Goal: Task Accomplishment & Management: Use online tool/utility

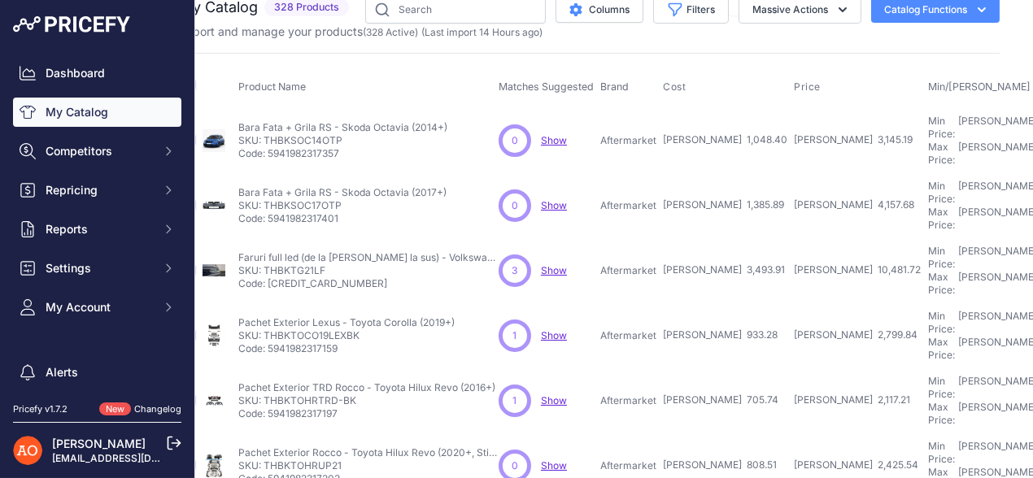
scroll to position [20, 37]
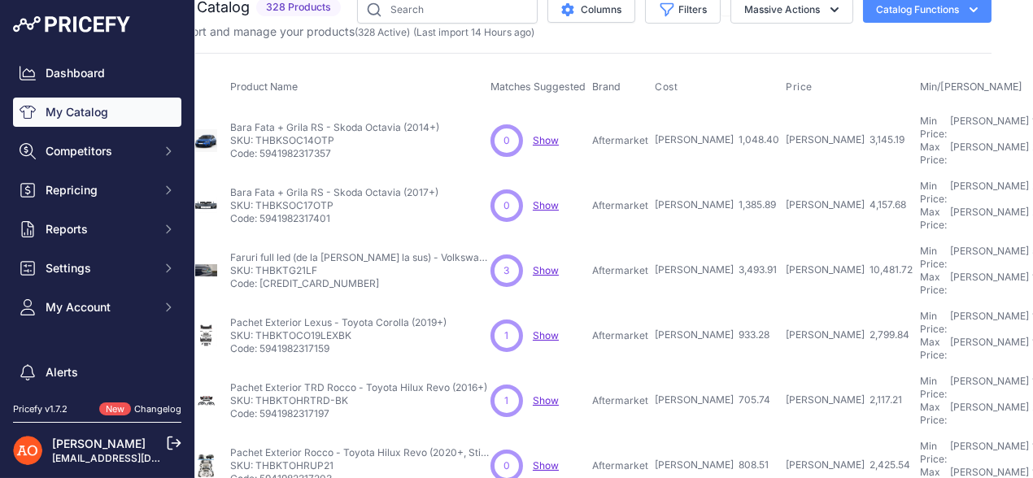
click at [617, 134] on p "Aftermarket" at bounding box center [620, 140] width 56 height 13
drag, startPoint x: 624, startPoint y: 177, endPoint x: 696, endPoint y: 177, distance: 72.4
click at [696, 177] on tr "Bara Fata + Grila RS - Skoda Octavia (2017+)" at bounding box center [906, 205] width 1468 height 65
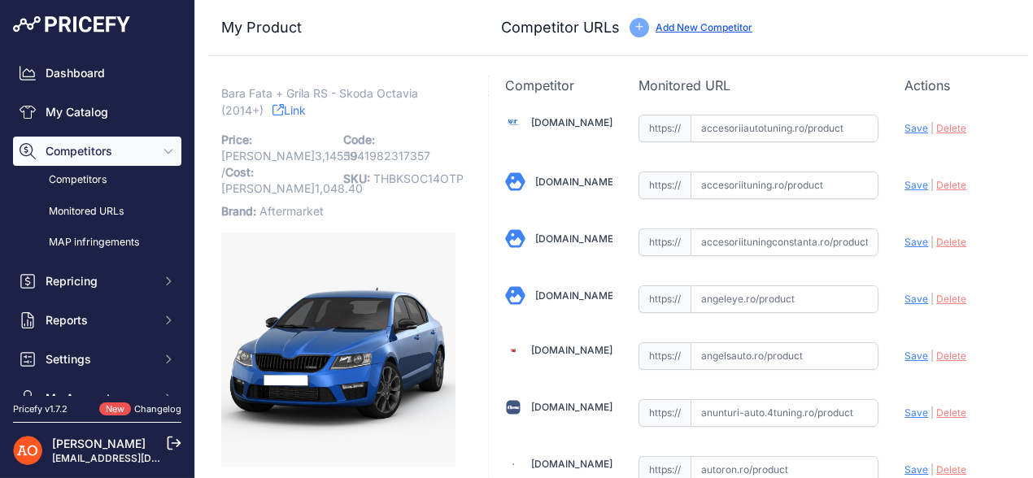
click at [574, 123] on link "Accesoriiautotuning.ro" at bounding box center [571, 122] width 81 height 12
click at [728, 133] on input "text" at bounding box center [785, 129] width 189 height 28
paste input "https://accesoriiautotuning.ro/5987368pd/bara-fata-compatibil-cu-skoda-octavia-…"
click at [905, 124] on span "Save" at bounding box center [917, 128] width 24 height 12
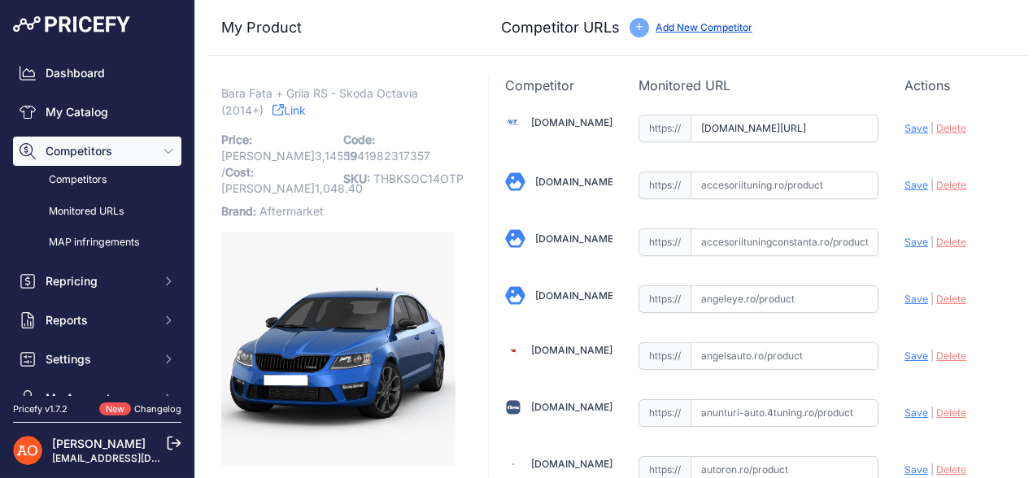
scroll to position [0, 0]
type input "https://accesoriiautotuning.ro/5987368pd/bara-fata-compatibil-cu-skoda-octavia-…"
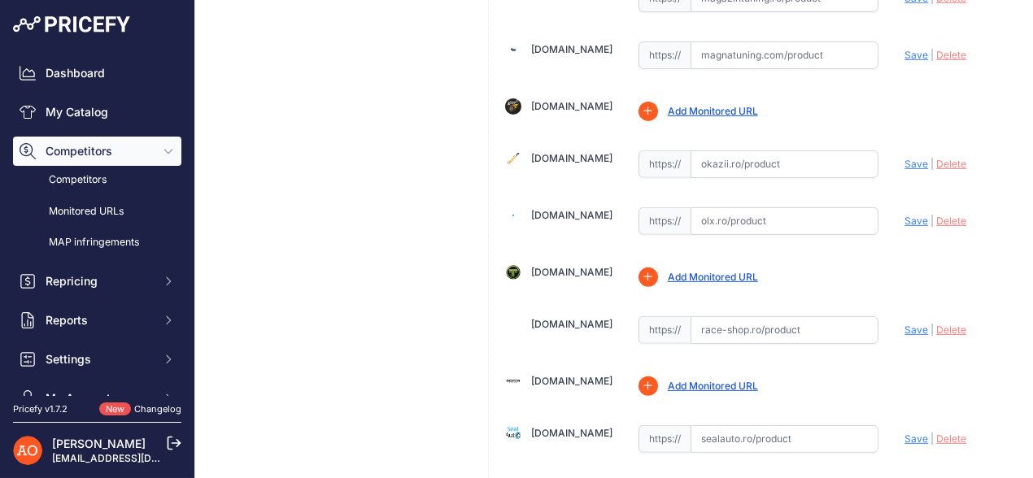
scroll to position [1626, 0]
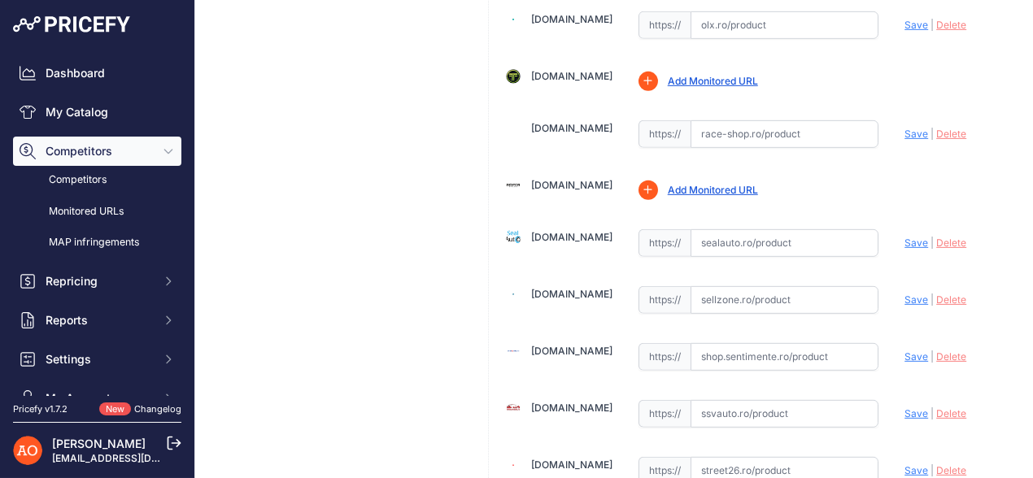
click at [735, 229] on input "text" at bounding box center [785, 243] width 189 height 28
paste input "https://sealauto.ro/produs/bara-fata-compatibil-cu-skoda-octavia-ii-mk2-1z-face…"
click at [905, 237] on span "Save" at bounding box center [917, 243] width 24 height 12
type input "https://sealauto.ro/produs/bara-fata-compatibil-cu-skoda-octavia-ii-mk2-1z-face…"
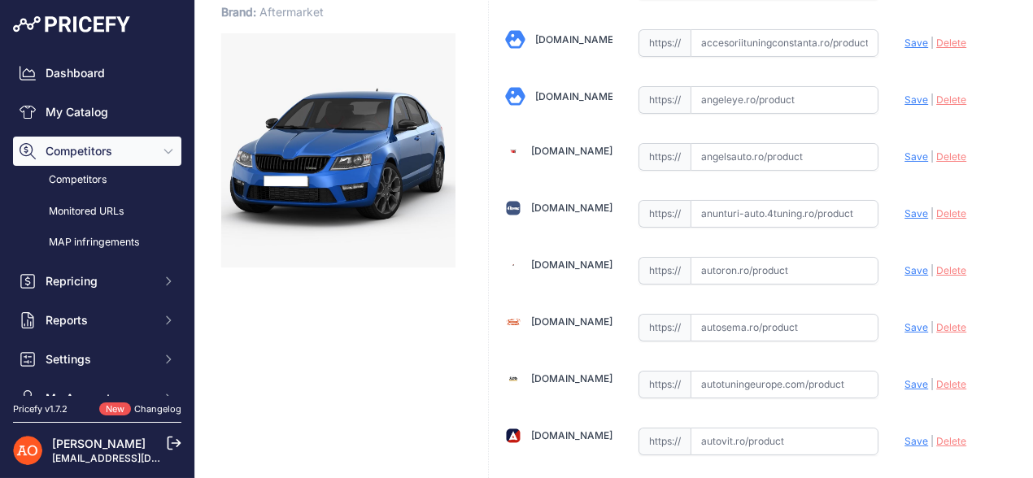
scroll to position [163, 0]
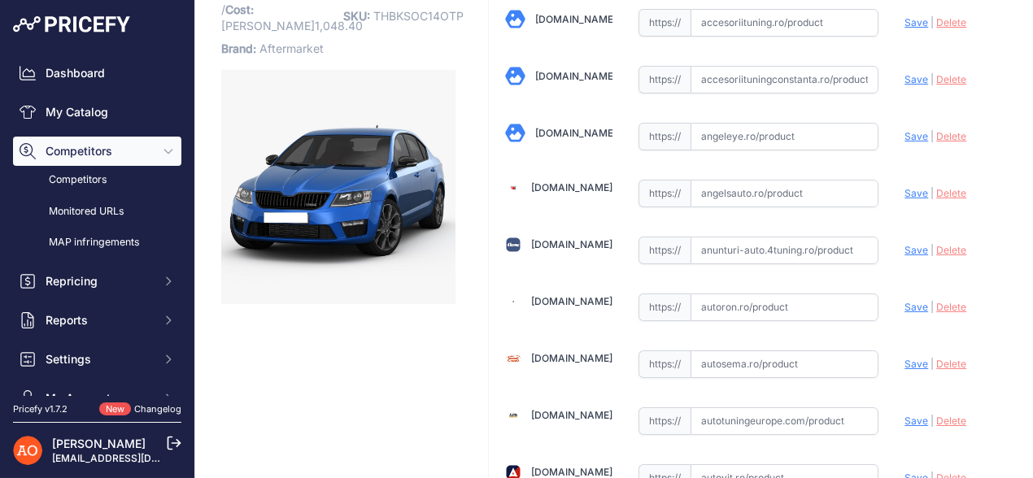
click at [743, 192] on input "text" at bounding box center [785, 194] width 189 height 28
paste input "https://www.angelsauto.ro/produs/nou-bara-fata-skoda-octavia-2-1z-facelift-2009…"
click at [912, 188] on span "Save" at bounding box center [917, 193] width 24 height 12
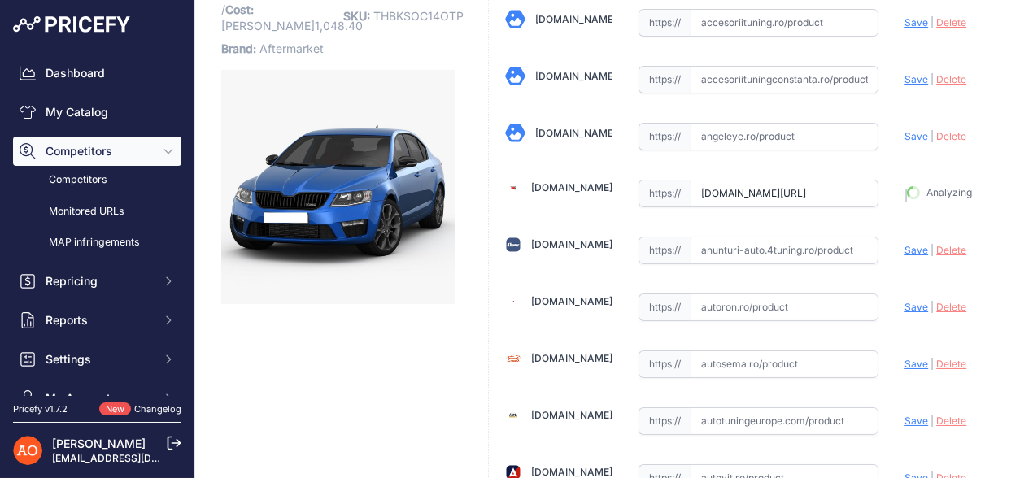
type input "https://www.angelsauto.ro/produs/nou-bara-fata-skoda-octavia-2-1z-facelift-2009…"
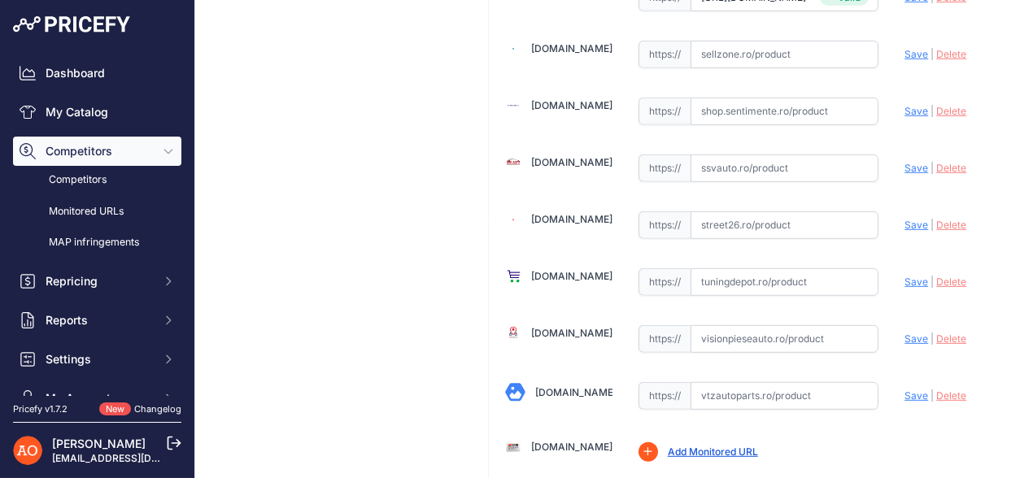
scroll to position [1957, 0]
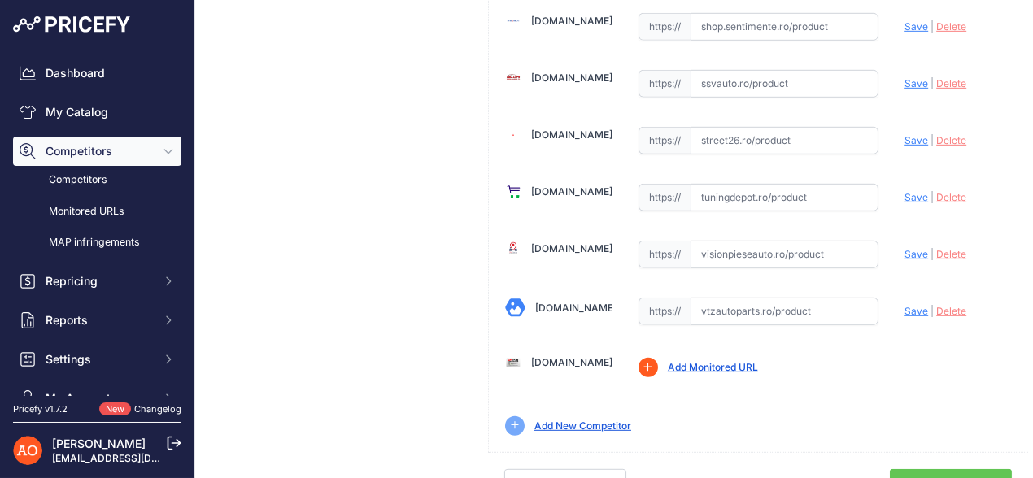
click at [957, 469] on link "Done" at bounding box center [951, 484] width 122 height 31
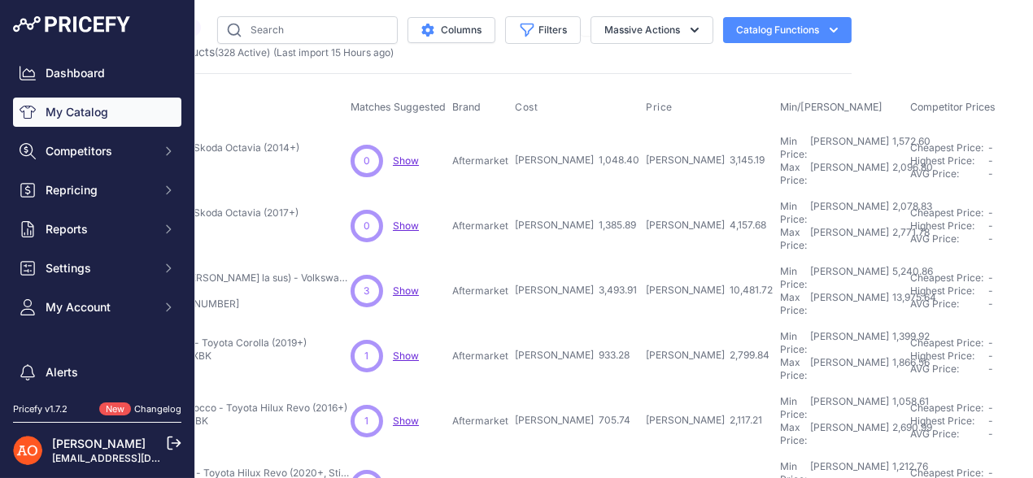
scroll to position [0, 185]
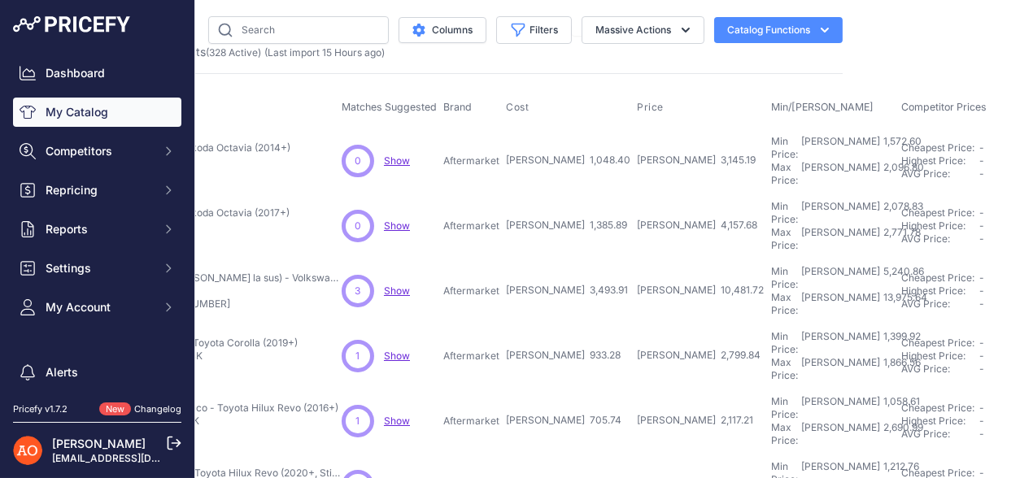
drag, startPoint x: 496, startPoint y: 204, endPoint x: 550, endPoint y: 203, distance: 53.7
click at [550, 203] on tr "Bara Fata + Grila RS - Skoda Octavia (2017+)" at bounding box center [757, 226] width 1468 height 65
drag, startPoint x: 485, startPoint y: 256, endPoint x: 569, endPoint y: 253, distance: 84.7
click at [569, 259] on tr "Faruri full led (de la jos la sus) - Volkswagen Tiguan (2021+)" at bounding box center [757, 291] width 1468 height 65
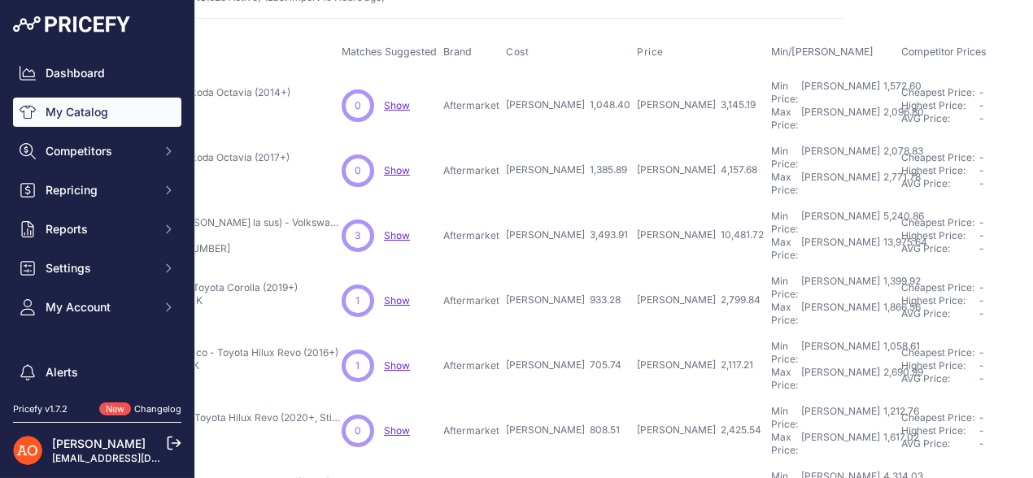
scroll to position [81, 185]
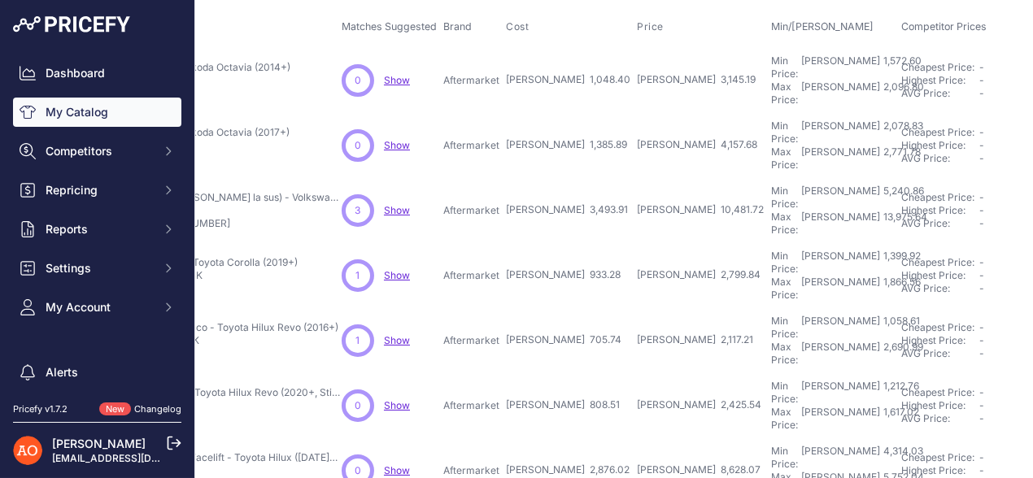
drag, startPoint x: 500, startPoint y: 232, endPoint x: 609, endPoint y: 255, distance: 112.2
click at [571, 243] on td "RON 933.28" at bounding box center [568, 275] width 131 height 65
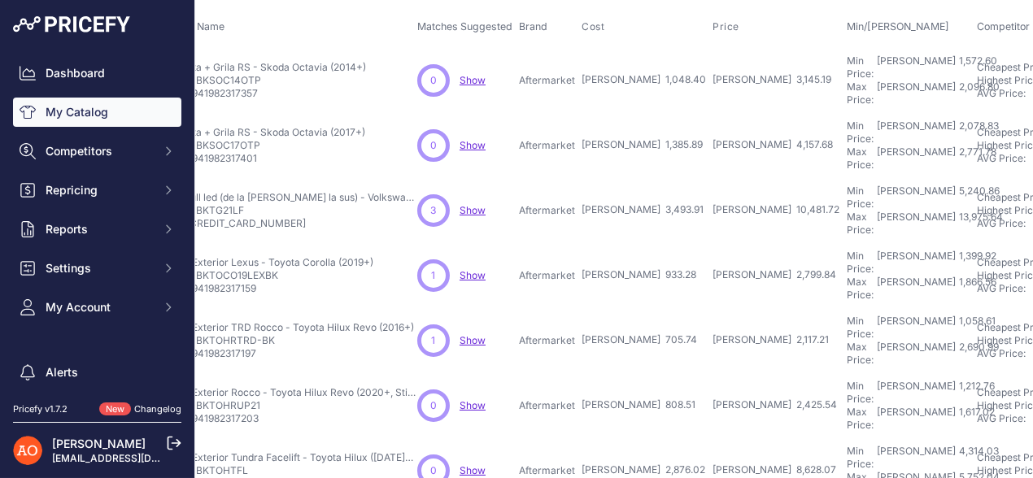
scroll to position [508, 110]
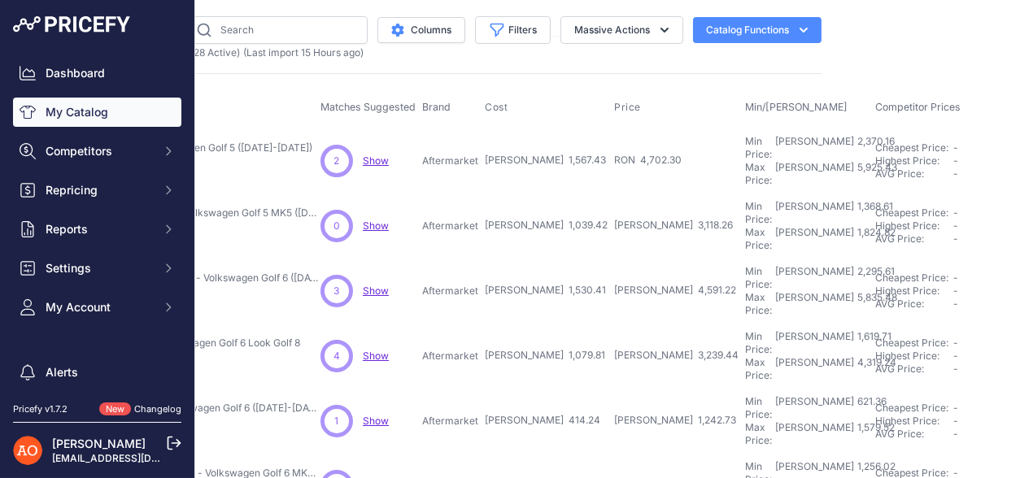
scroll to position [0, 207]
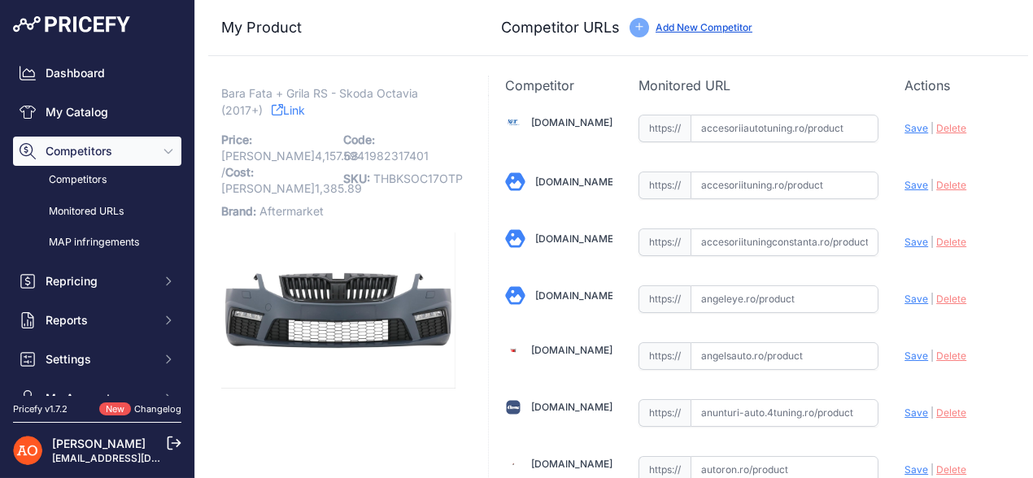
click at [286, 115] on link "Link" at bounding box center [288, 110] width 33 height 20
click at [562, 119] on link "Accesoriiautotuning.ro" at bounding box center [571, 122] width 81 height 12
click at [555, 121] on link "Accesoriiautotuning.ro" at bounding box center [571, 122] width 81 height 12
click at [761, 137] on input "text" at bounding box center [785, 129] width 189 height 28
paste input "https://accesoriiautotuning.ro/6001288pd/bara-fata-compatibila-cu-skoda-octavia…"
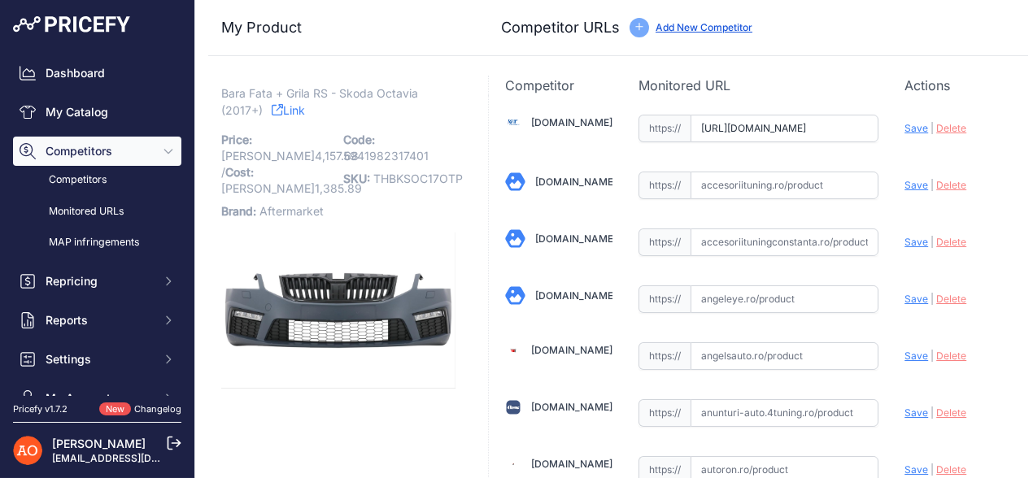
scroll to position [0, 383]
click at [905, 129] on span "Save" at bounding box center [917, 128] width 24 height 12
type input "https://accesoriiautotuning.ro/6001288pd/bara-fata-compatibila-cu-skoda-octavia…"
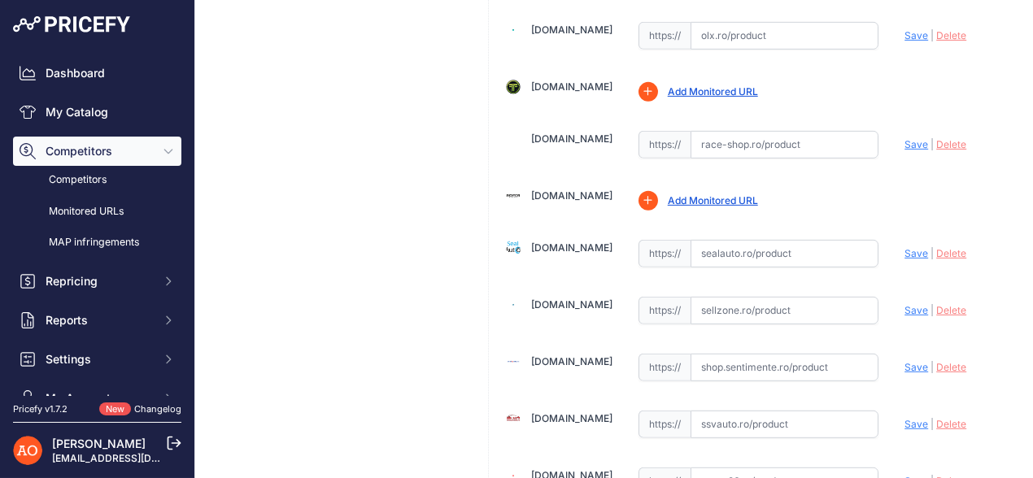
scroll to position [1790, 0]
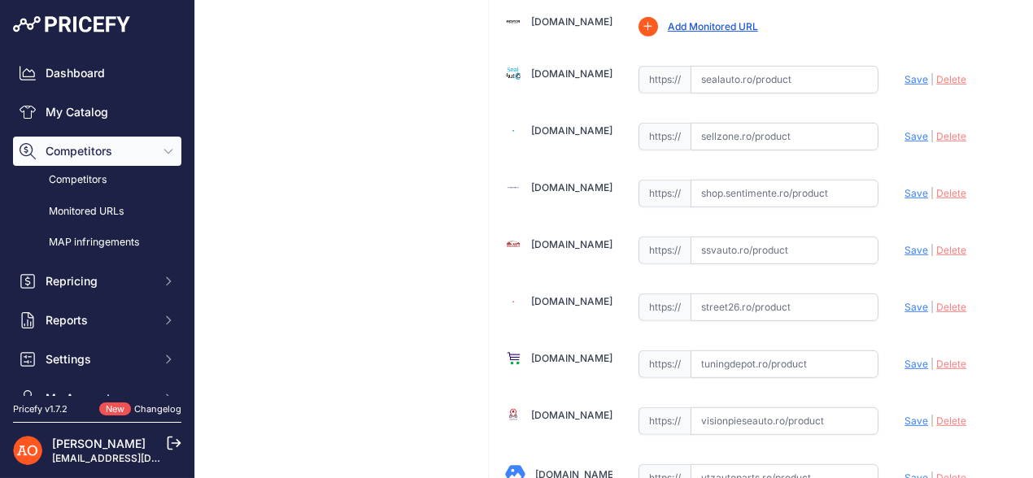
click at [749, 237] on input "text" at bounding box center [785, 251] width 189 height 28
paste input "https://www.ssvauto.ro/index.php?route=product/product&product_id=331548"
click at [905, 244] on span "Save" at bounding box center [917, 250] width 24 height 12
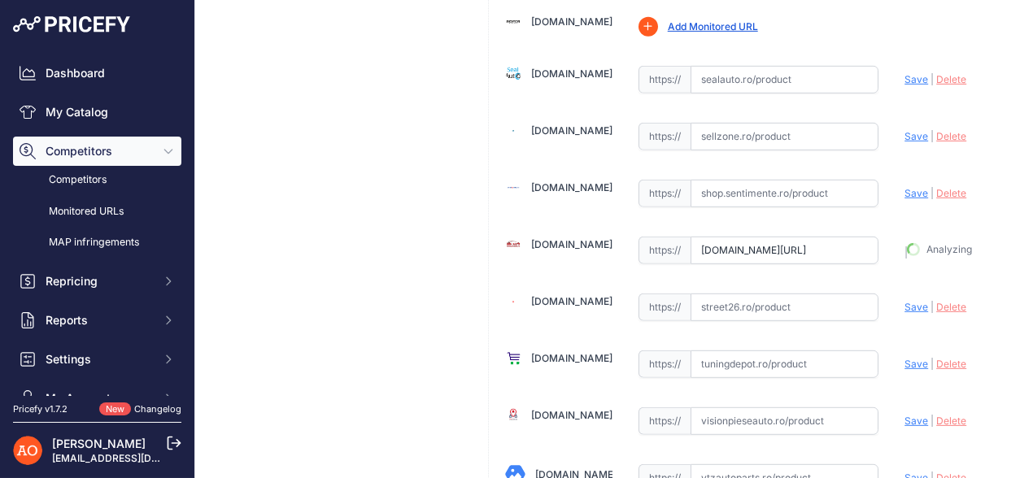
type input "https://www.ssvauto.ro/index.php?route=product%2Fproduct&product_id=331548&prir…"
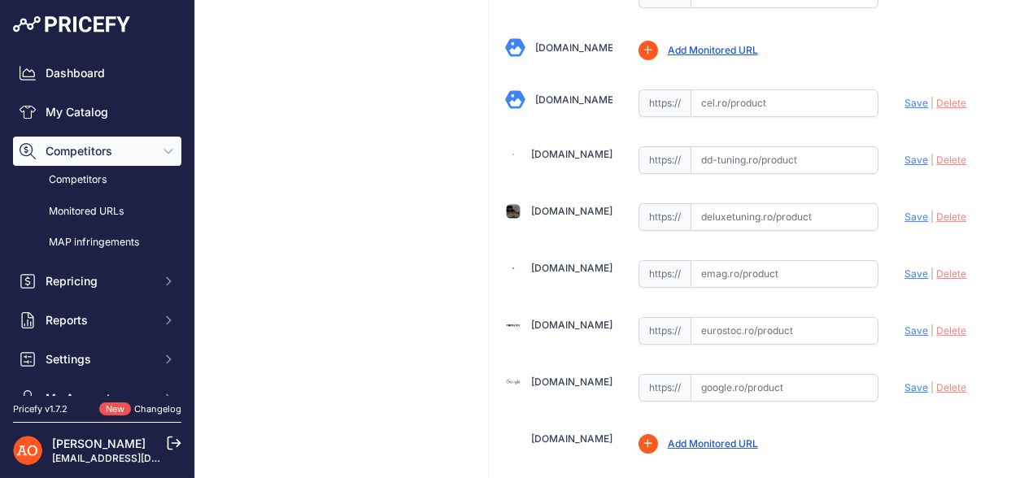
scroll to position [895, 0]
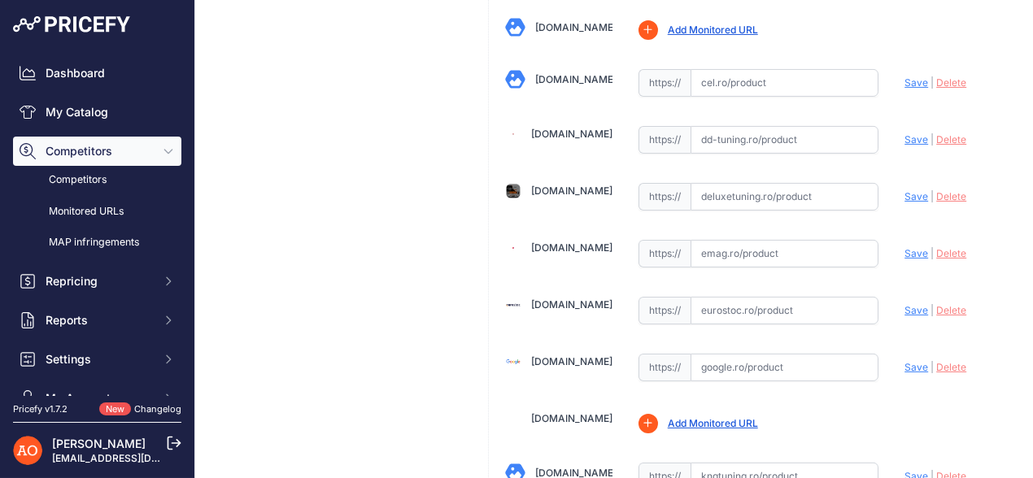
click at [742, 190] on input "text" at bounding box center [785, 197] width 189 height 28
paste input "https://www.deluxetuning.ro/cumpara/bara-fata-compatibila-cu-skoda-octavia-iii-…"
click at [905, 190] on span "Save" at bounding box center [917, 196] width 24 height 12
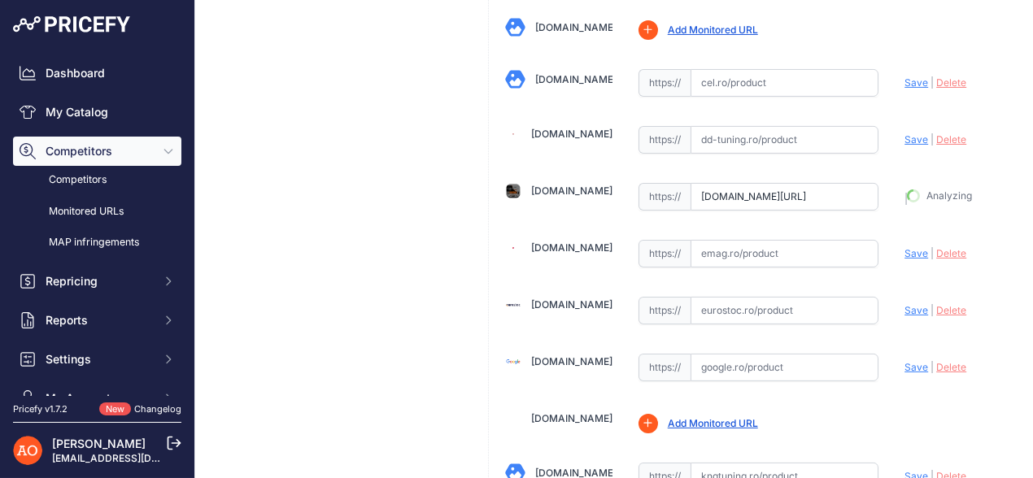
type input "https://www.deluxetuning.ro/cumpara/bara-fata-compatibila-cu-skoda-octavia-iii-…"
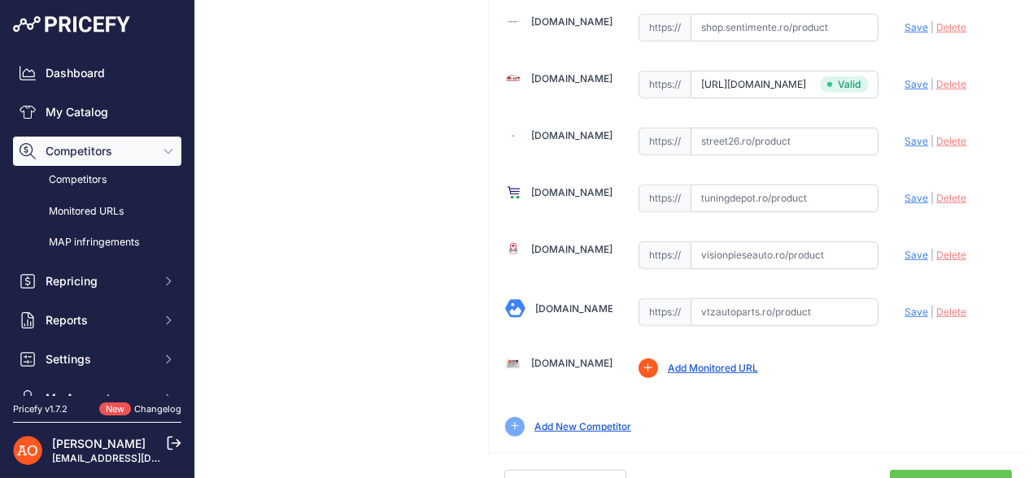
scroll to position [1957, 0]
click at [932, 469] on link "Done" at bounding box center [951, 484] width 122 height 31
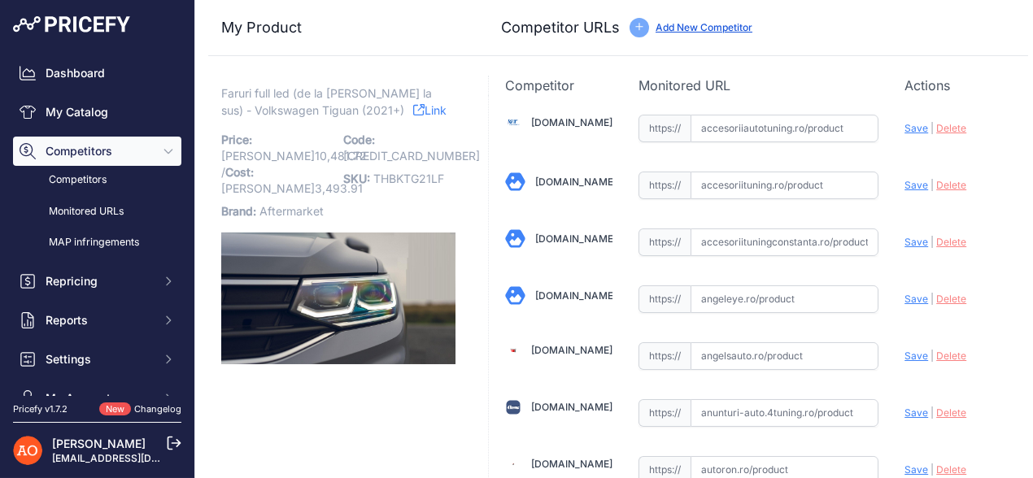
click at [413, 111] on icon at bounding box center [418, 109] width 11 height 11
click at [571, 123] on link "[DOMAIN_NAME]" at bounding box center [571, 122] width 81 height 12
click at [565, 294] on link "[DOMAIN_NAME]" at bounding box center [575, 296] width 81 height 12
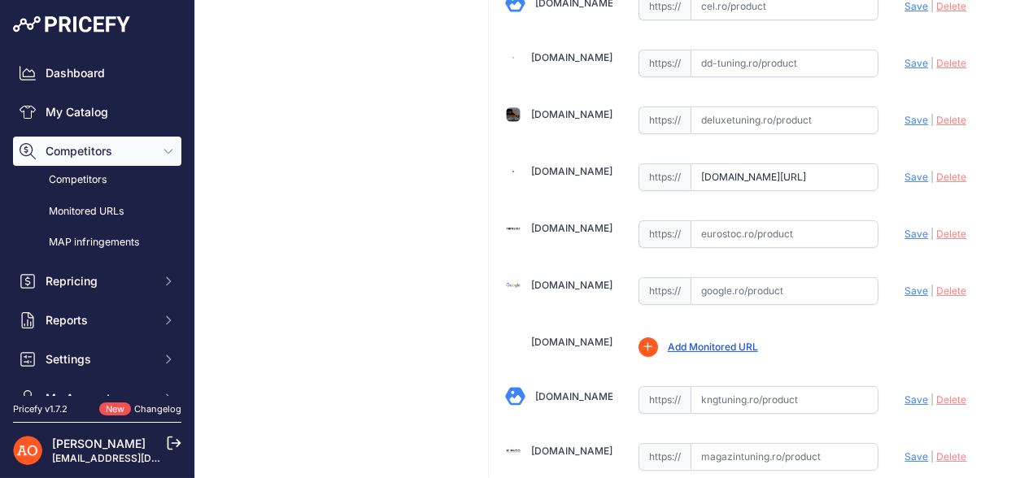
scroll to position [976, 0]
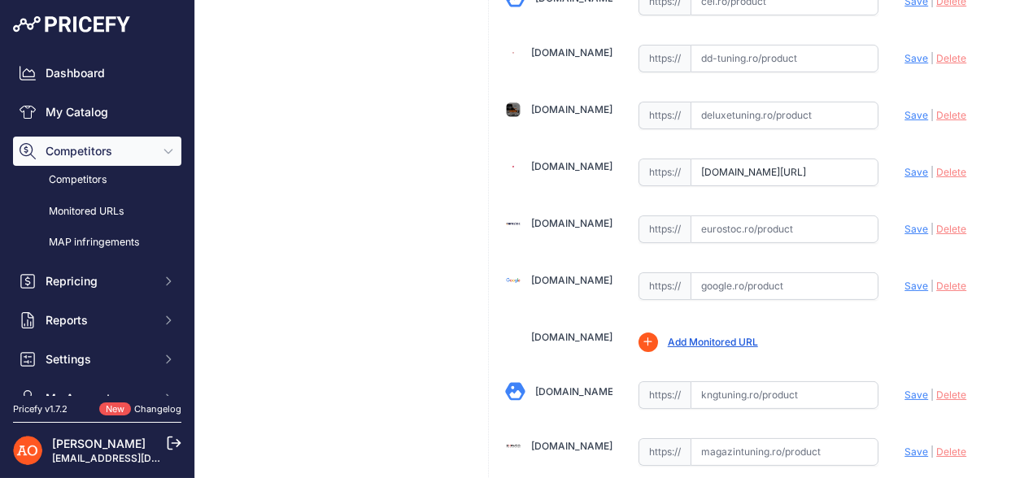
drag, startPoint x: 947, startPoint y: 158, endPoint x: 879, endPoint y: 159, distance: 68.3
click at [947, 166] on span "Delete" at bounding box center [951, 172] width 30 height 12
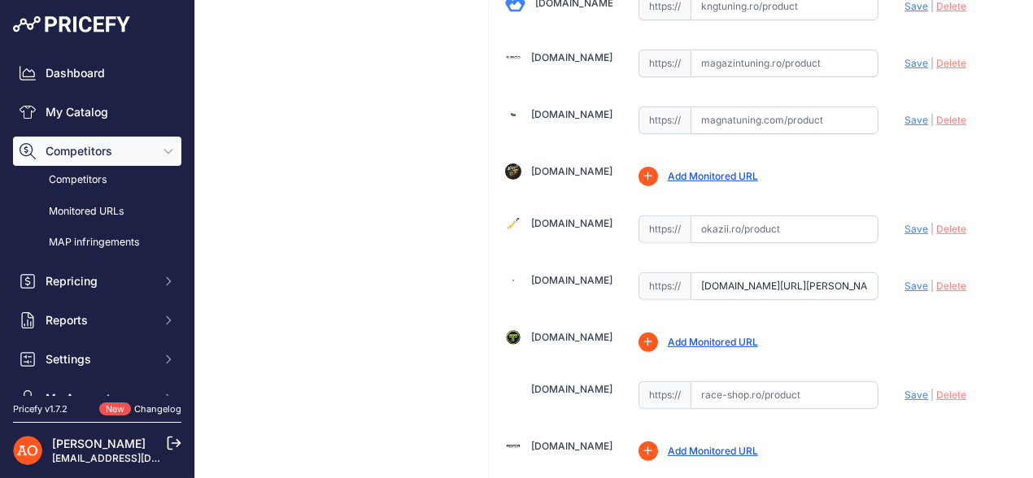
scroll to position [1382, 0]
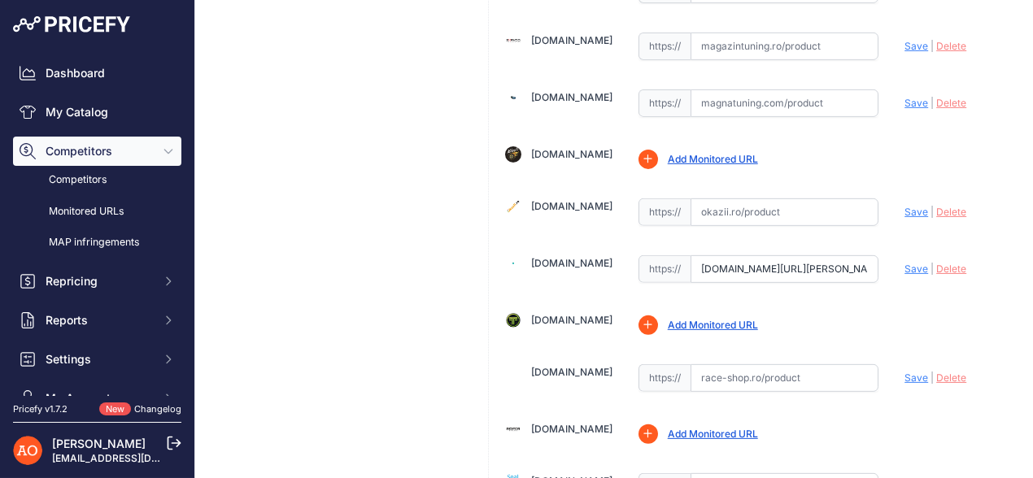
click at [936, 263] on span "Delete" at bounding box center [951, 269] width 30 height 12
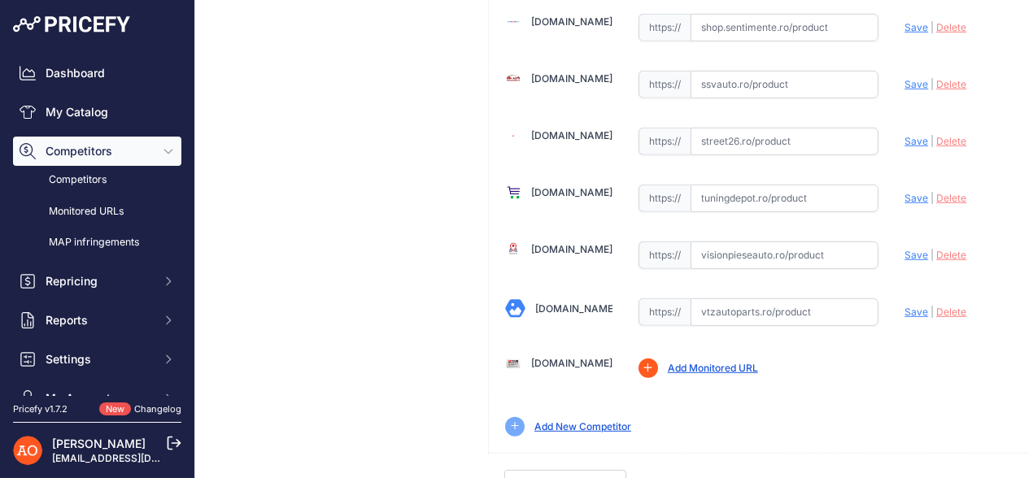
scroll to position [1957, 0]
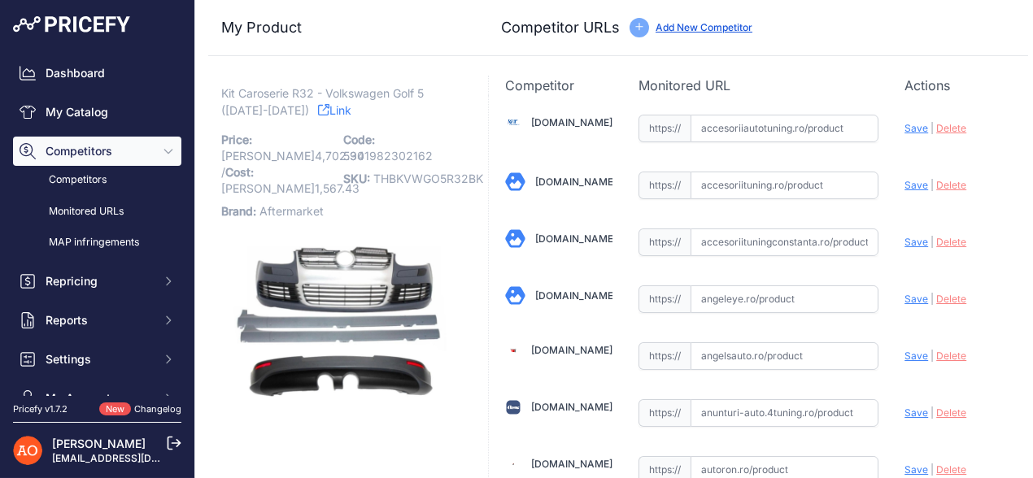
click at [325, 115] on link "Link" at bounding box center [334, 110] width 33 height 20
click at [723, 129] on input "text" at bounding box center [785, 129] width 189 height 28
paste input "[URL][DOMAIN_NAME]"
type input "[DOMAIN_NAME][URL]"
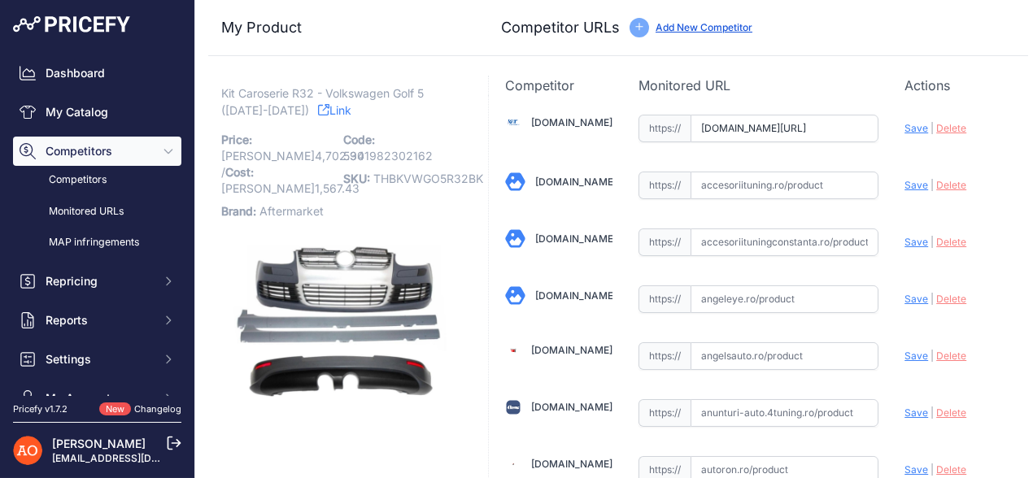
click at [905, 125] on span "Save" at bounding box center [917, 128] width 24 height 12
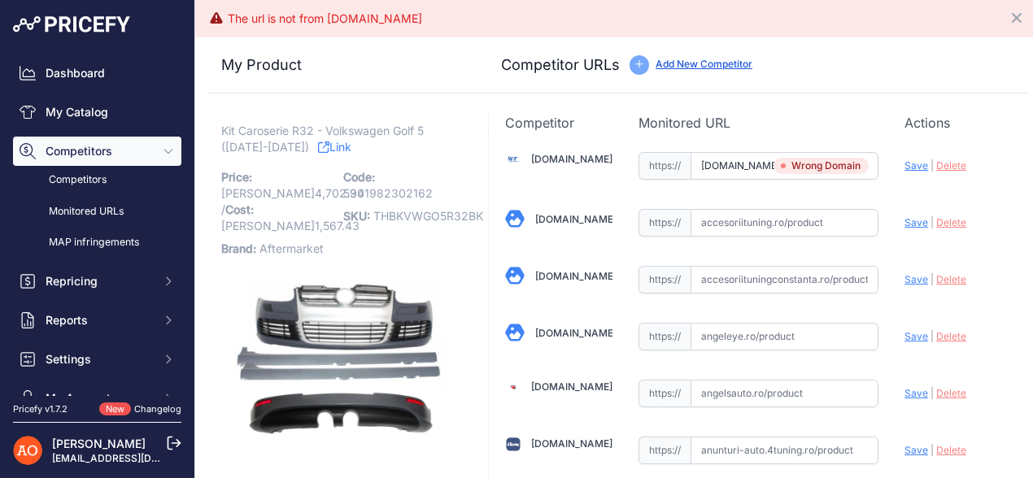
click at [936, 165] on span "Delete" at bounding box center [951, 165] width 30 height 12
click at [740, 155] on input "text" at bounding box center [785, 166] width 189 height 28
click at [796, 122] on p "Monitored URL" at bounding box center [759, 123] width 241 height 20
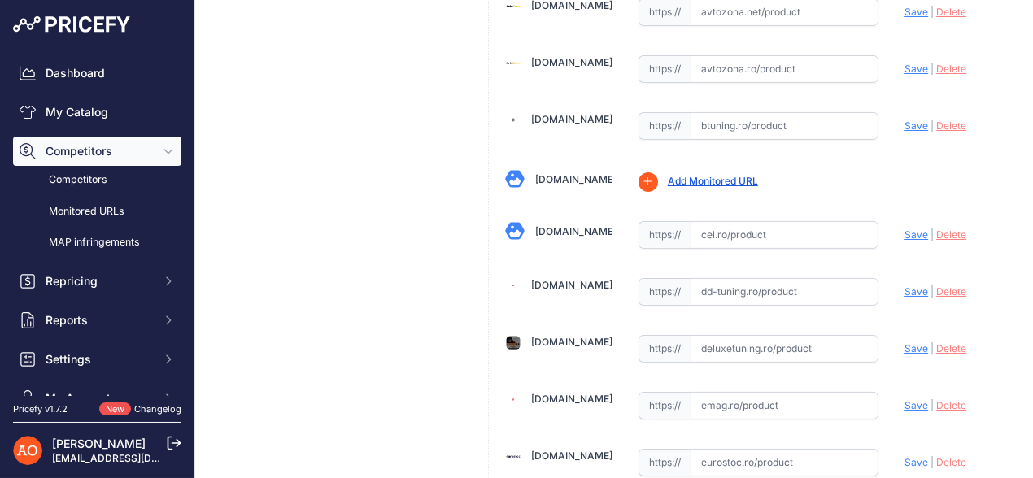
scroll to position [814, 0]
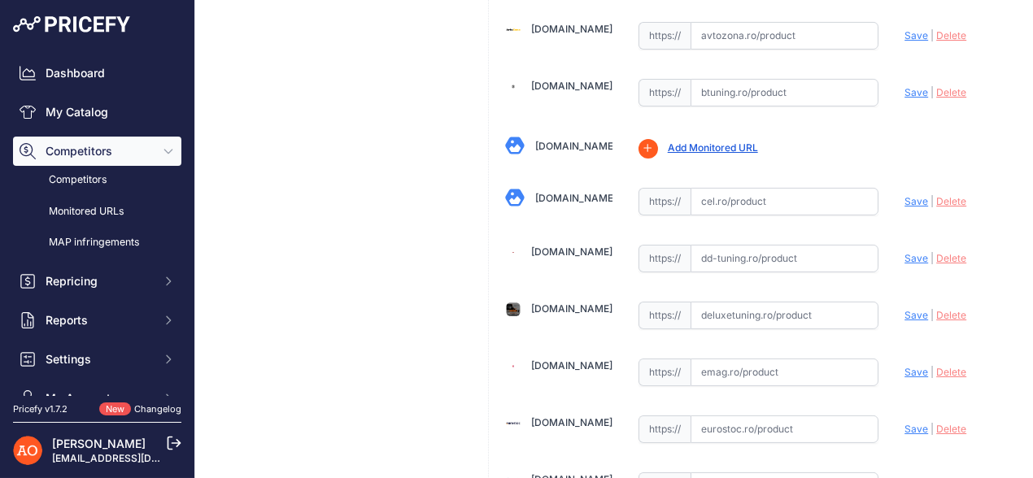
click at [771, 308] on input "text" at bounding box center [785, 316] width 189 height 28
paste input "https://www.deluxetuning.ro/cumpara/pachet-complet-exterior-compatibil-vw-golf-…"
click at [910, 309] on span "Save" at bounding box center [917, 315] width 24 height 12
type input "https://www.deluxetuning.ro/cumpara/pachet-complet-exterior-compatibil-vw-golf-…"
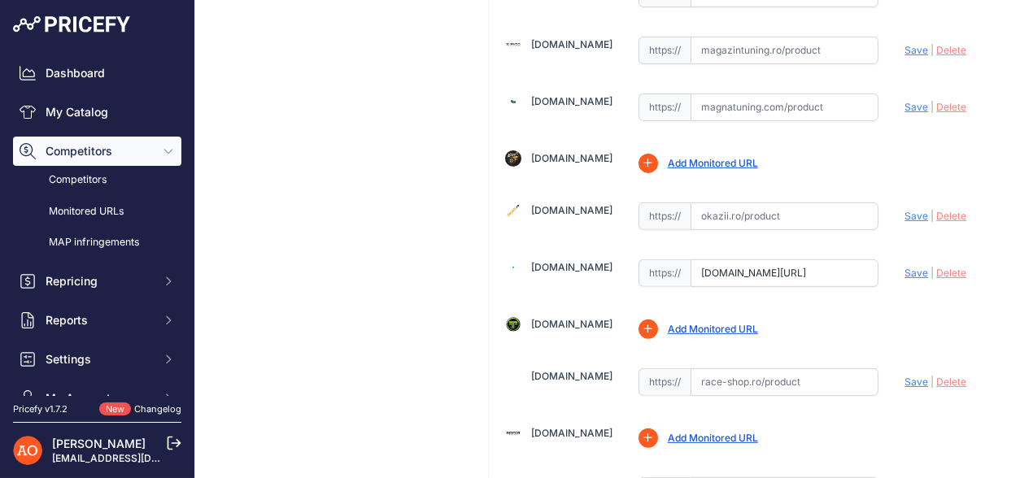
scroll to position [1346, 0]
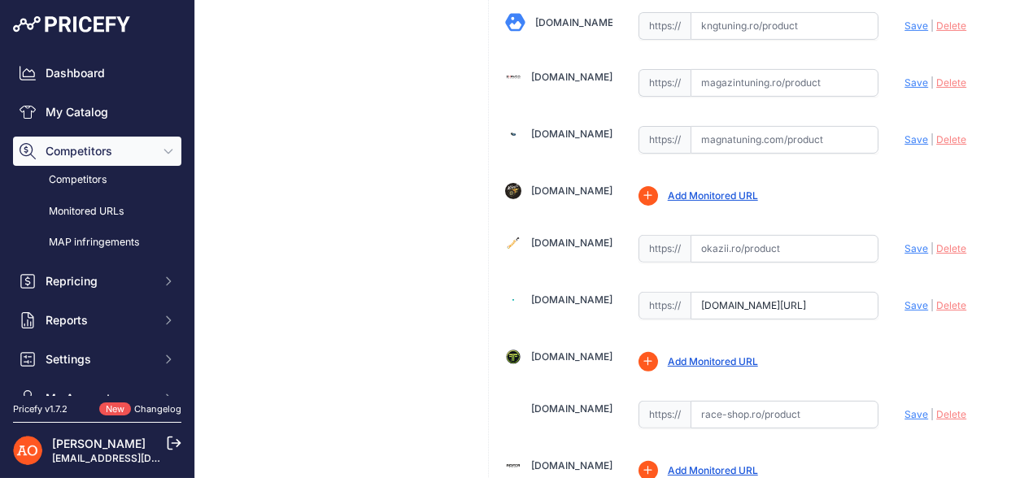
click at [946, 299] on span "Delete" at bounding box center [951, 305] width 30 height 12
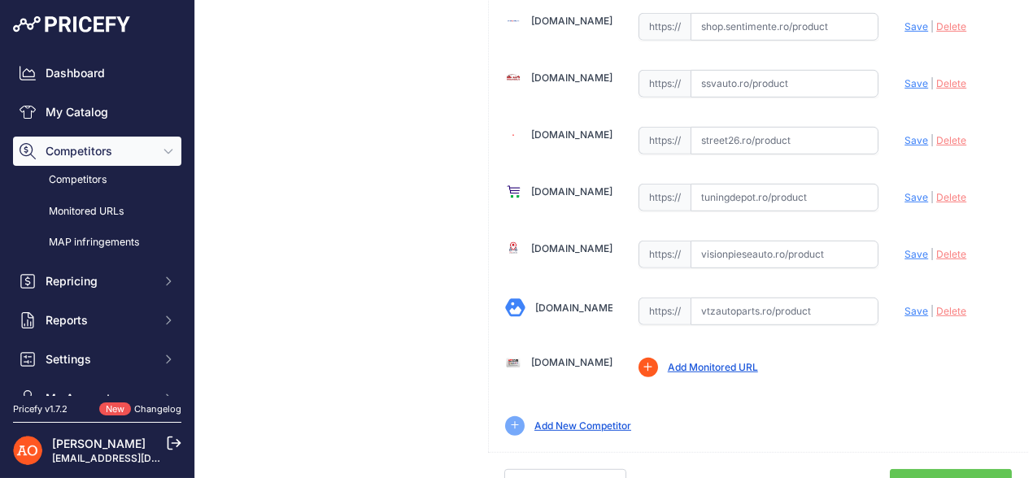
scroll to position [1957, 0]
click at [967, 469] on link "Done" at bounding box center [951, 484] width 122 height 31
